Goal: Information Seeking & Learning: Learn about a topic

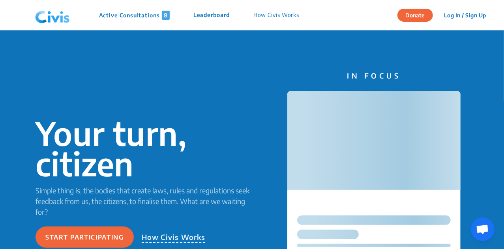
click at [129, 14] on p "Active Consultations 8" at bounding box center [134, 15] width 71 height 9
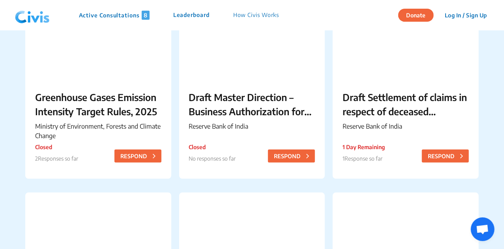
scroll to position [121, 0]
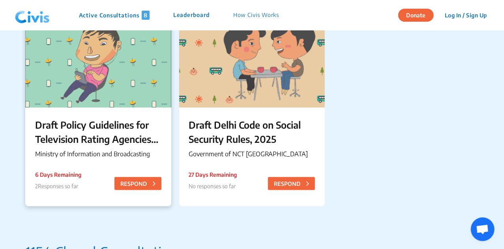
scroll to position [515, 0]
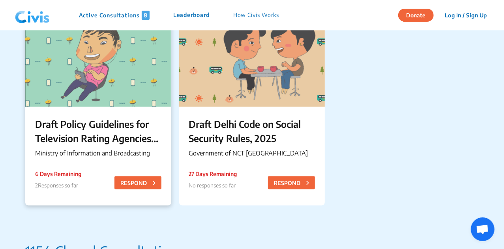
click at [117, 146] on div "Draft Policy Guidelines for Television Rating Agencies in India Ministry of Inf…" at bounding box center [98, 139] width 146 height 64
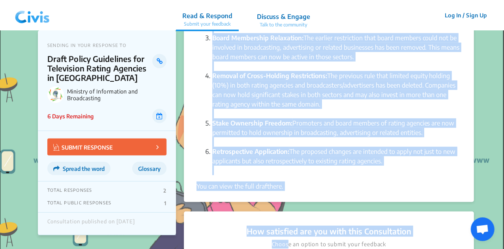
scroll to position [249, 0]
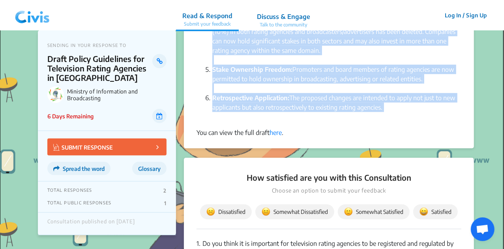
drag, startPoint x: 195, startPoint y: 47, endPoint x: 428, endPoint y: 116, distance: 243.1
copy div "Context: The Ministry of Information and Broadcasting, has issued draft policy …"
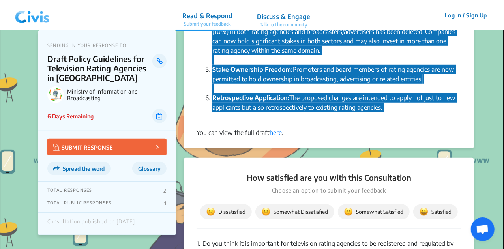
click at [231, 98] on strong "Retrospective Application:" at bounding box center [250, 98] width 77 height 8
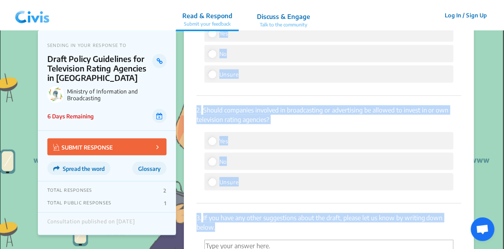
scroll to position [506, 0]
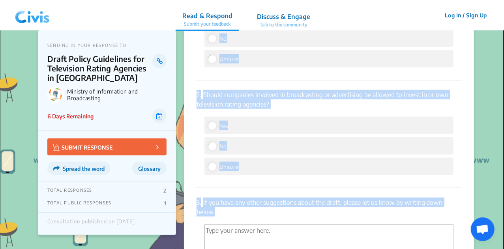
drag, startPoint x: 193, startPoint y: 79, endPoint x: 240, endPoint y: 207, distance: 136.7
click at [240, 207] on div "How satisfied are you with this Consultation Choose an option to submit your fe…" at bounding box center [329, 118] width 290 height 435
copy div "1. Do you think it is important for television rating agencies to be registered…"
click at [275, 198] on p "3. If you have any other suggestions about the draft, please let us know by wri…" at bounding box center [329, 207] width 265 height 19
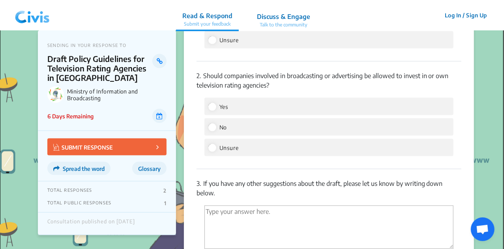
scroll to position [1014, 0]
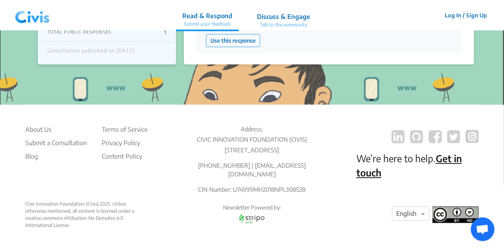
click at [228, 172] on p "[PHONE_NUMBER] | [EMAIL_ADDRESS][DOMAIN_NAME]" at bounding box center [252, 170] width 122 height 18
copy p "8976926914"
